Goal: Register for event/course

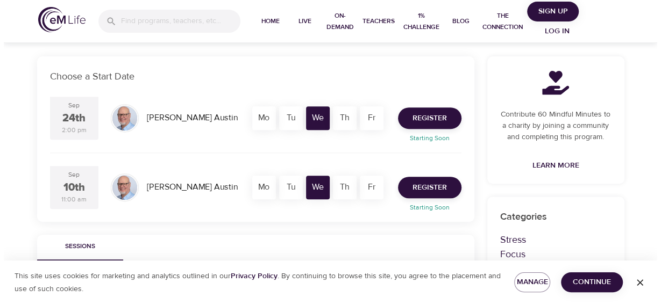
scroll to position [161, 0]
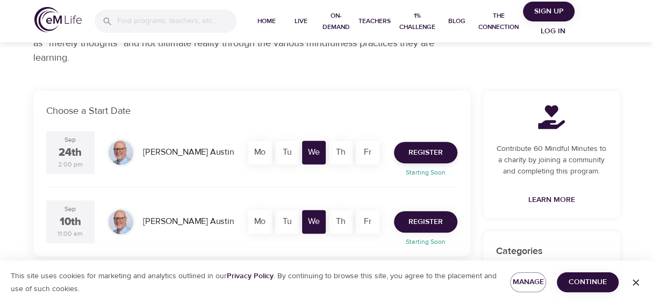
click at [443, 220] on button "Register" at bounding box center [425, 222] width 63 height 22
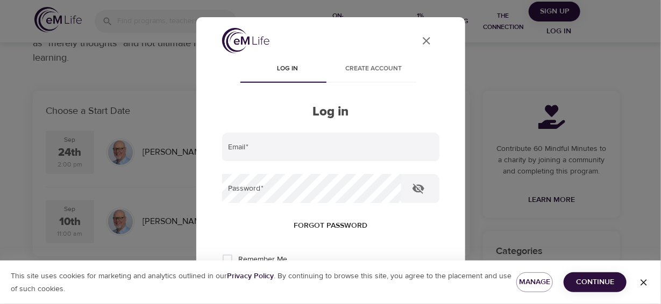
type input "[EMAIL_ADDRESS][DOMAIN_NAME]"
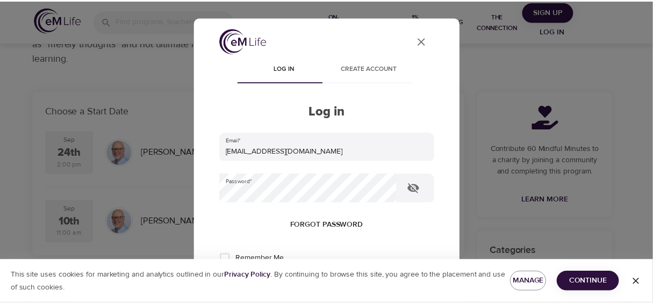
scroll to position [53, 0]
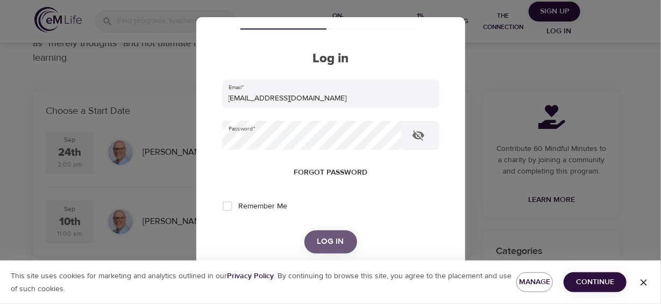
click at [327, 231] on button "Log in" at bounding box center [330, 242] width 53 height 23
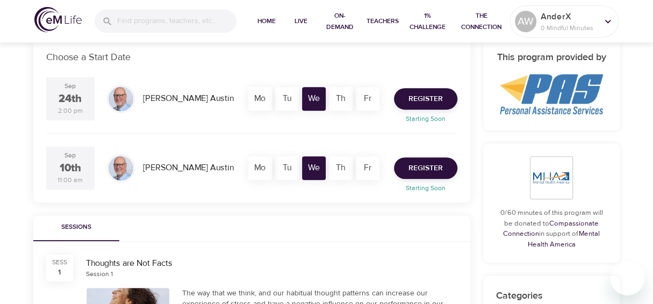
scroll to position [161, 0]
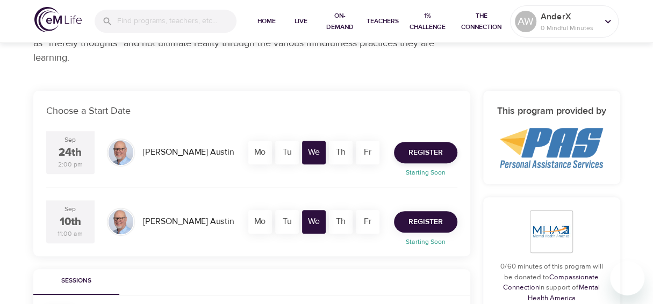
click at [404, 221] on button "Register" at bounding box center [425, 222] width 63 height 22
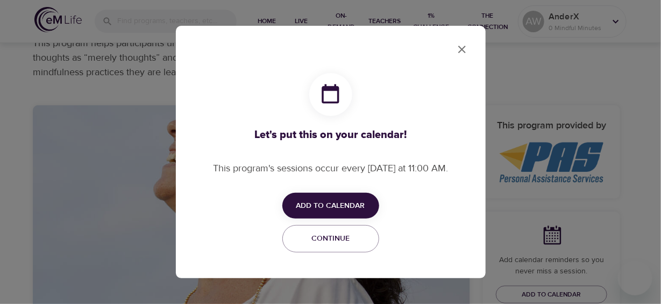
checkbox input "true"
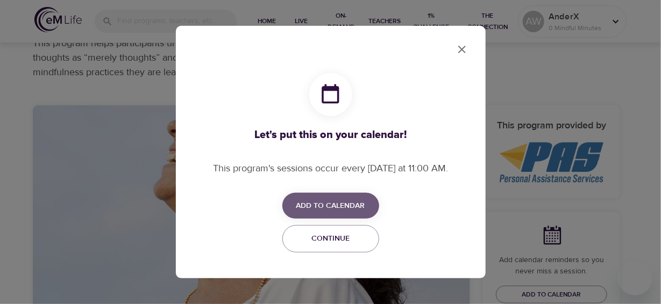
click at [372, 204] on span "Add to Calendar" at bounding box center [330, 205] width 97 height 13
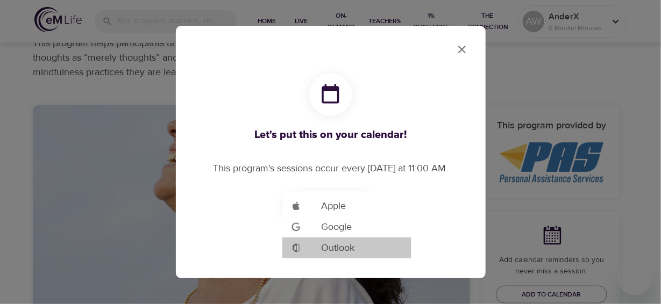
click at [352, 246] on span "Outlook" at bounding box center [337, 248] width 33 height 15
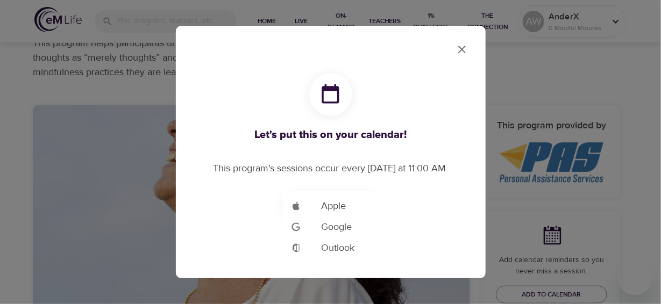
click at [459, 49] on div at bounding box center [330, 152] width 661 height 304
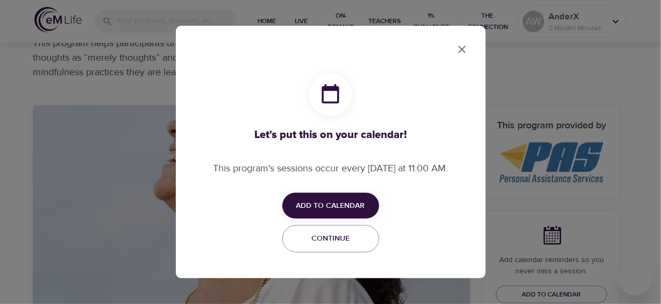
click at [459, 49] on icon "close" at bounding box center [461, 49] width 13 height 13
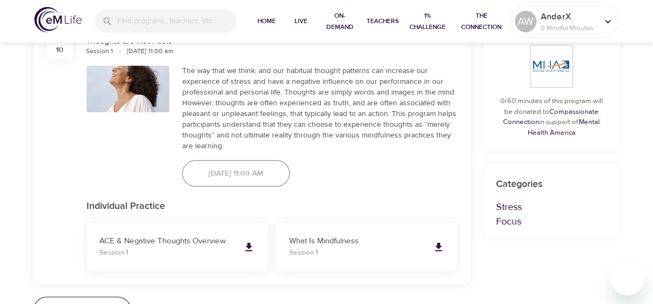
scroll to position [645, 0]
